Goal: Task Accomplishment & Management: Use online tool/utility

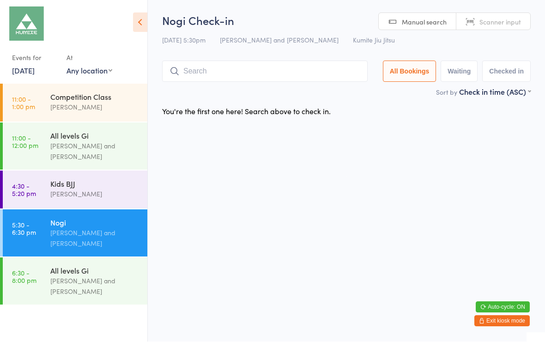
click at [214, 69] on input "search" at bounding box center [265, 71] width 206 height 21
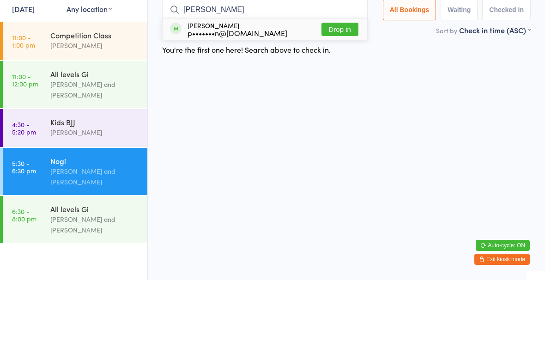
type input "[PERSON_NAME]"
click at [340, 85] on button "Drop in" at bounding box center [340, 91] width 37 height 13
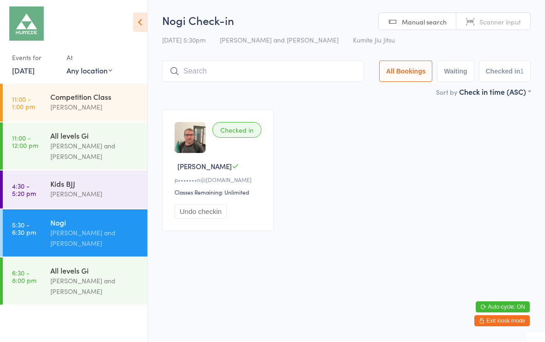
click at [334, 81] on input "search" at bounding box center [263, 71] width 202 height 21
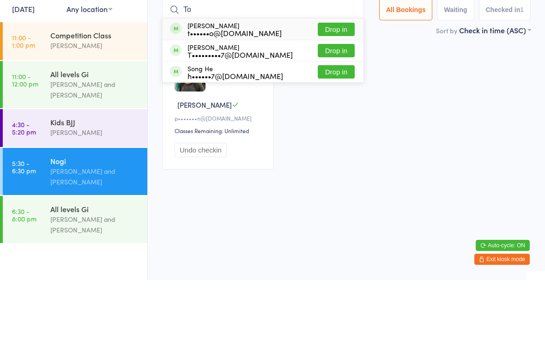
type input "T"
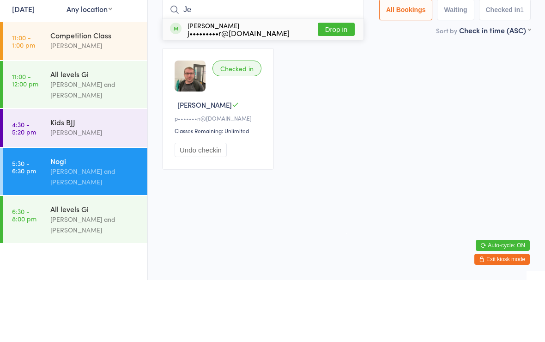
type input "J"
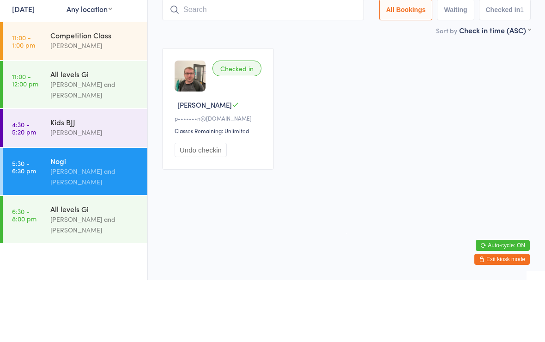
click at [446, 113] on div "Checked in [PERSON_NAME] p•••••••n@[DOMAIN_NAME] Classes Remaining: Unlimited U…" at bounding box center [346, 171] width 385 height 138
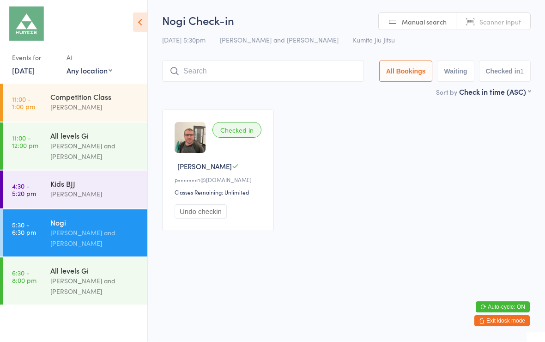
click at [109, 203] on div "Kids [PERSON_NAME]" at bounding box center [98, 189] width 97 height 36
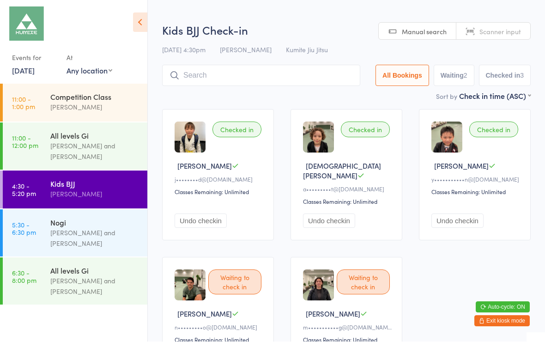
scroll to position [0, 0]
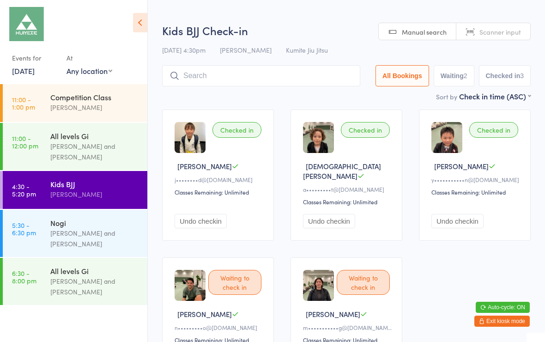
click at [340, 81] on input "search" at bounding box center [261, 75] width 198 height 21
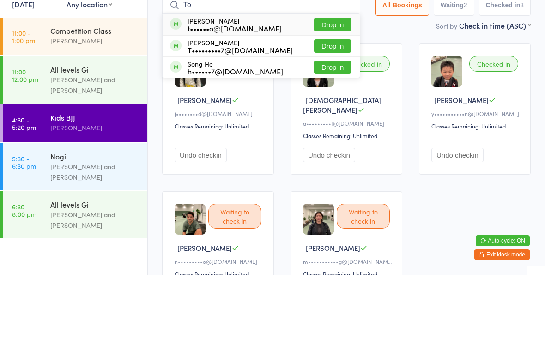
type input "T"
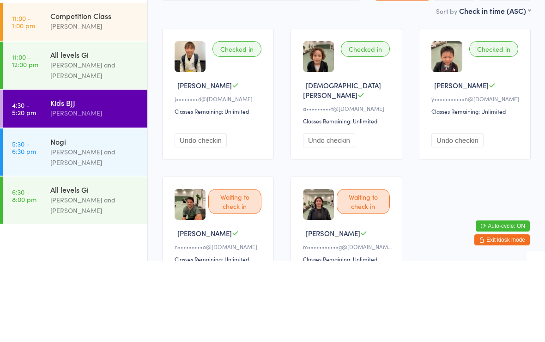
click at [129, 218] on div "Nogi" at bounding box center [94, 223] width 89 height 10
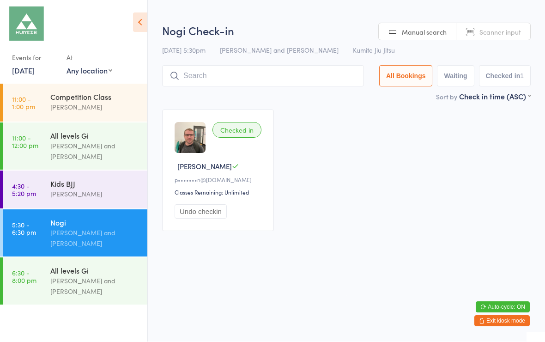
click at [323, 82] on input "search" at bounding box center [263, 76] width 202 height 21
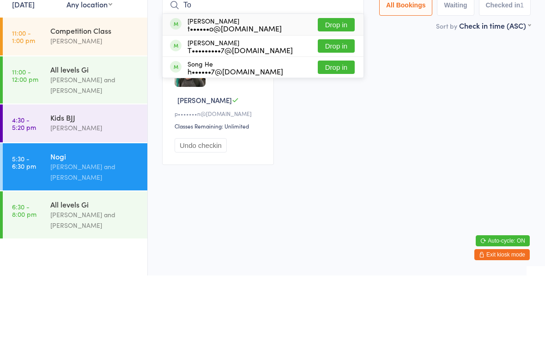
type input "T"
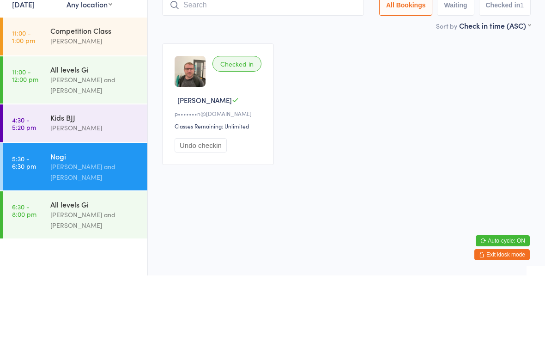
click at [476, 102] on div "Checked in [PERSON_NAME] p•••••••n@[DOMAIN_NAME] Classes Remaining: Unlimited U…" at bounding box center [346, 171] width 385 height 138
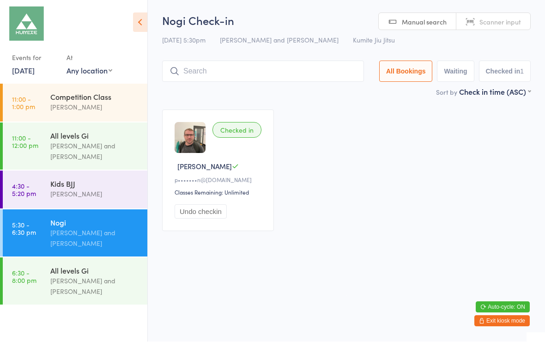
click at [305, 79] on input "search" at bounding box center [263, 71] width 202 height 21
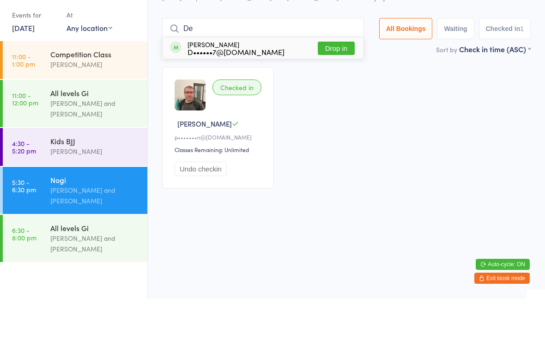
type input "D"
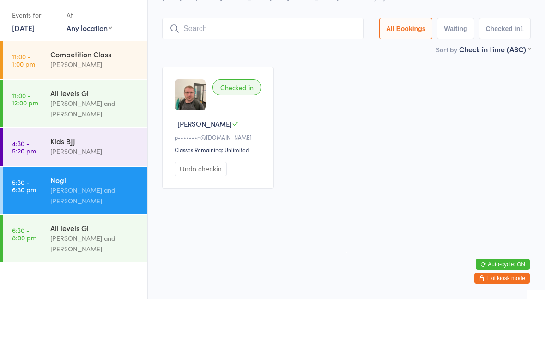
click at [501, 115] on div "Checked in [PERSON_NAME] p•••••••n@[DOMAIN_NAME] Classes Remaining: Unlimited U…" at bounding box center [346, 171] width 385 height 138
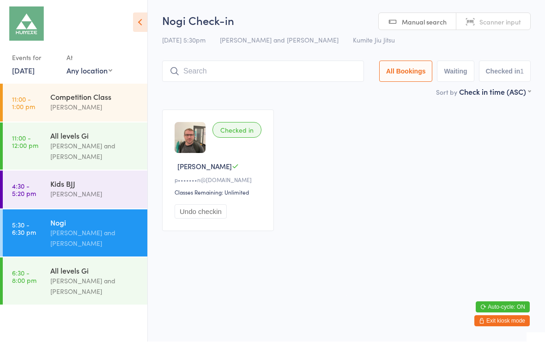
click at [354, 81] on input "search" at bounding box center [263, 71] width 202 height 21
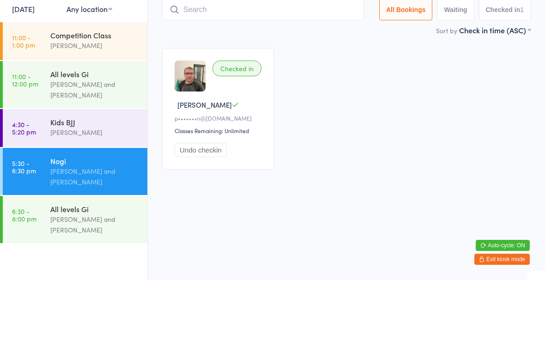
click at [520, 118] on div "Checked in [PERSON_NAME] p•••••••n@[DOMAIN_NAME] Classes Remaining: Unlimited U…" at bounding box center [346, 171] width 385 height 138
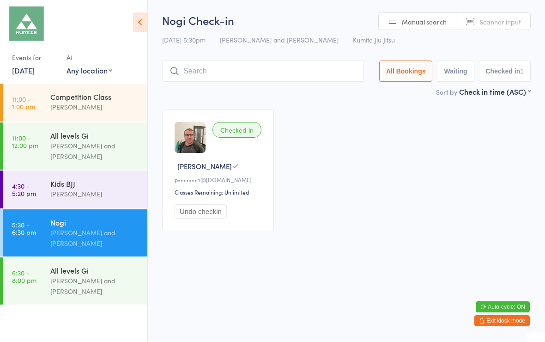
click at [337, 67] on input "search" at bounding box center [263, 71] width 202 height 21
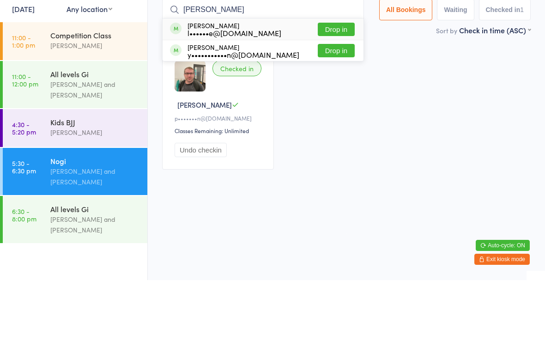
type input "[PERSON_NAME]"
click at [335, 85] on button "Drop in" at bounding box center [336, 91] width 37 height 13
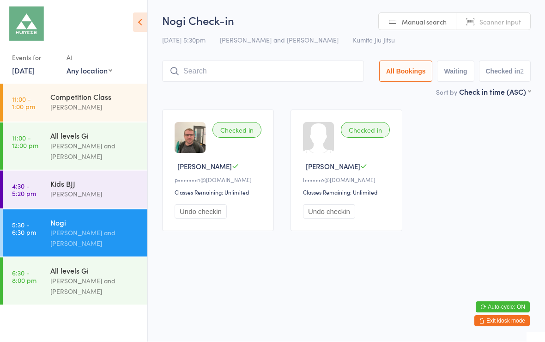
click at [243, 79] on input "search" at bounding box center [263, 71] width 202 height 21
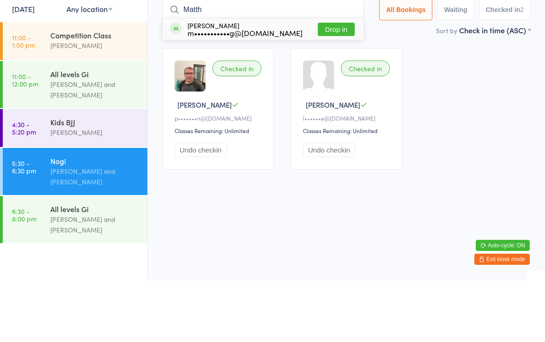
type input "Matth"
click at [336, 85] on button "Drop in" at bounding box center [336, 91] width 37 height 13
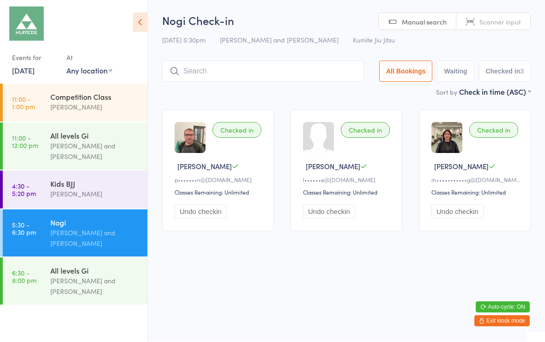
click at [306, 66] on input "search" at bounding box center [263, 71] width 202 height 21
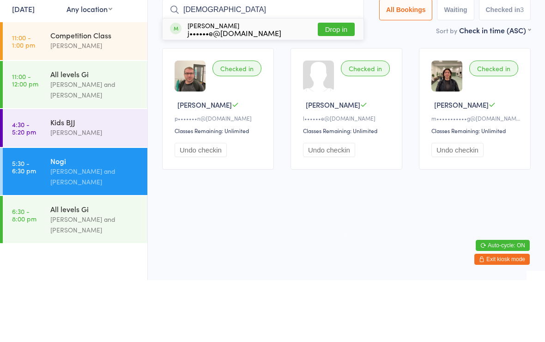
type input "[DEMOGRAPHIC_DATA]"
click at [340, 85] on button "Drop in" at bounding box center [336, 91] width 37 height 13
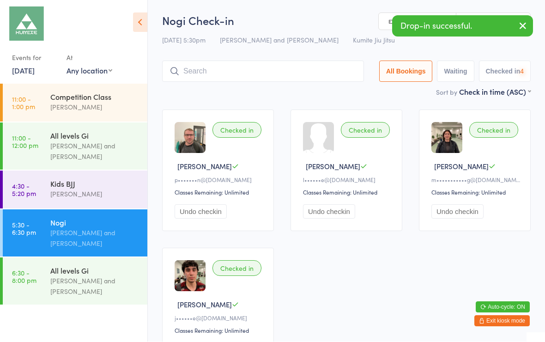
scroll to position [0, 0]
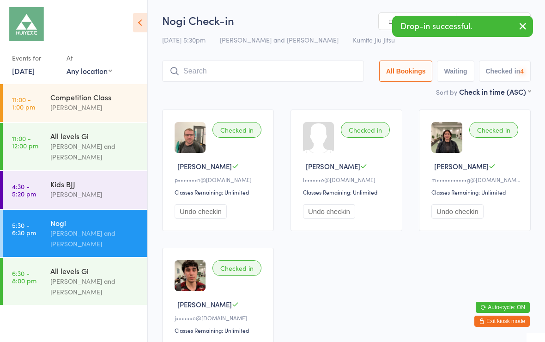
click at [104, 280] on div "[PERSON_NAME] and [PERSON_NAME]" at bounding box center [94, 286] width 89 height 21
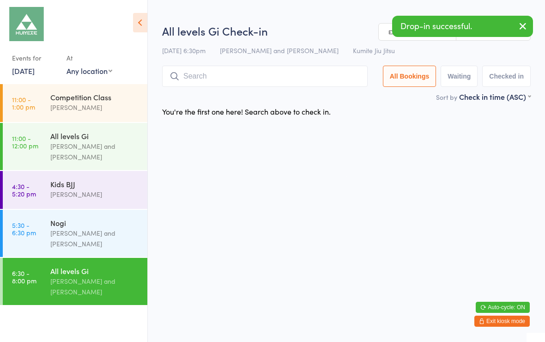
click at [313, 76] on input "search" at bounding box center [265, 76] width 206 height 21
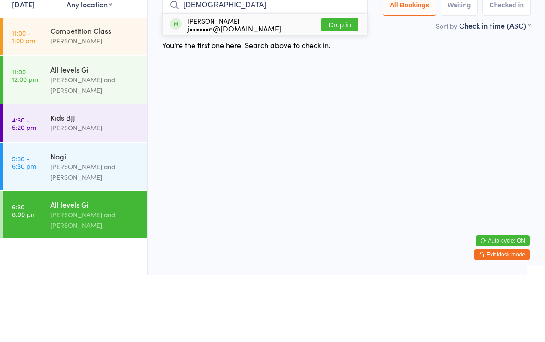
type input "[DEMOGRAPHIC_DATA]"
click at [345, 85] on button "Drop in" at bounding box center [340, 91] width 37 height 13
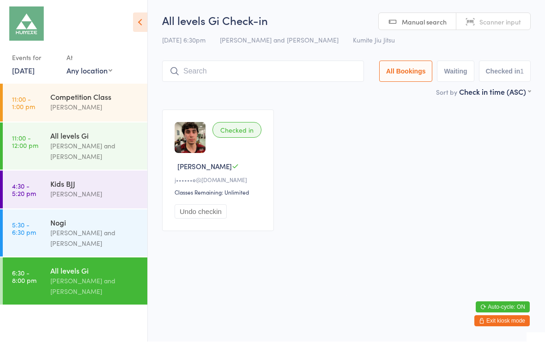
click at [103, 225] on div "Nogi" at bounding box center [94, 223] width 89 height 10
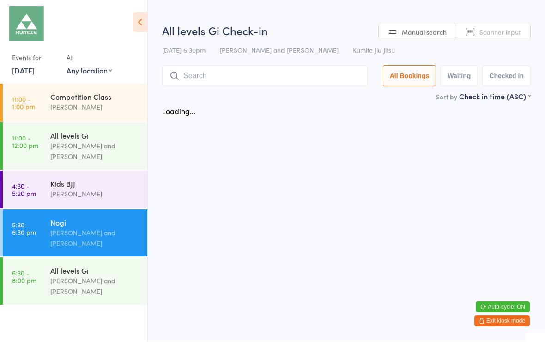
scroll to position [0, 0]
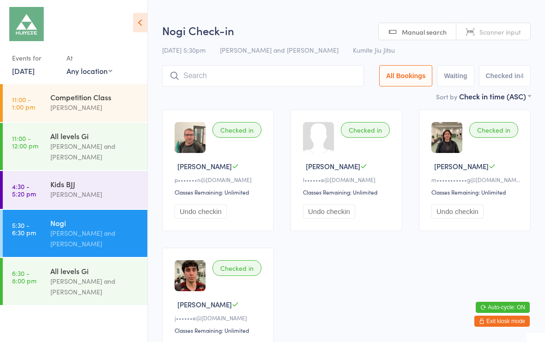
click at [256, 73] on input "search" at bounding box center [263, 75] width 202 height 21
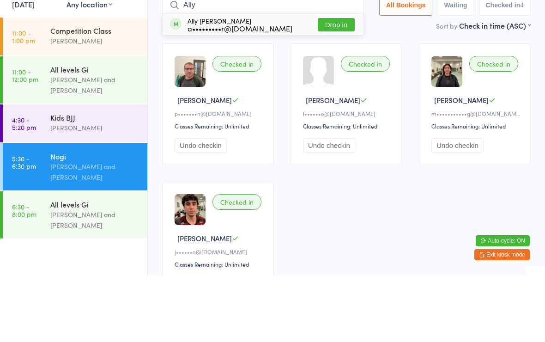
type input "Ally"
click at [328, 85] on button "Drop in" at bounding box center [336, 91] width 37 height 13
